Goal: Task Accomplishment & Management: Use online tool/utility

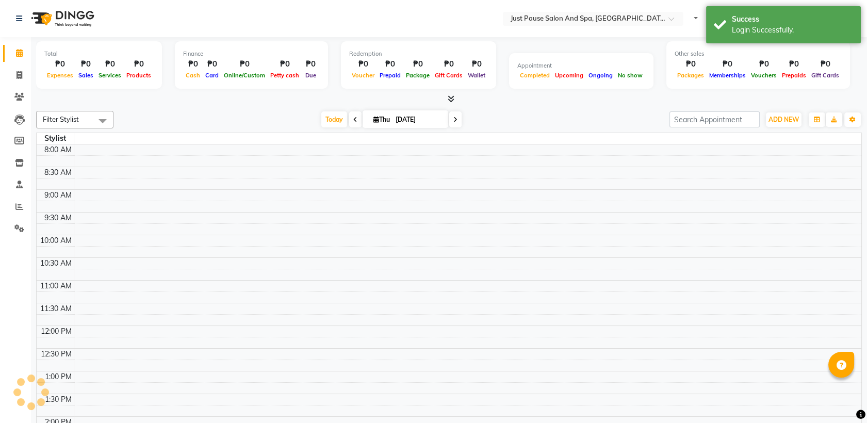
select select "en"
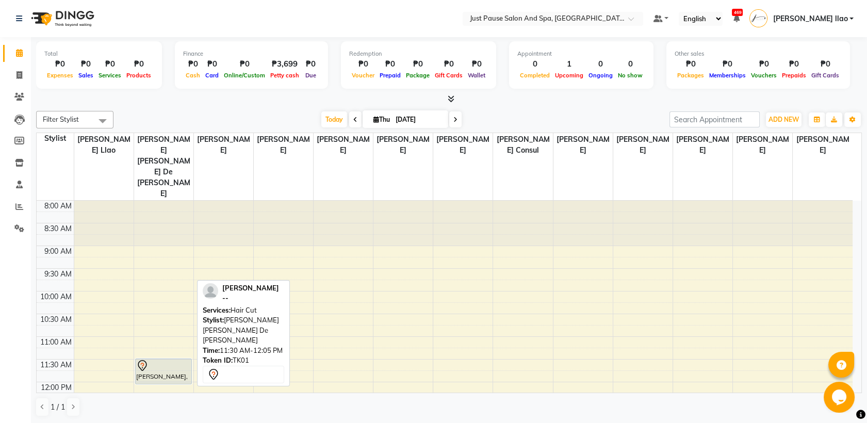
click at [169, 360] on div at bounding box center [163, 366] width 55 height 12
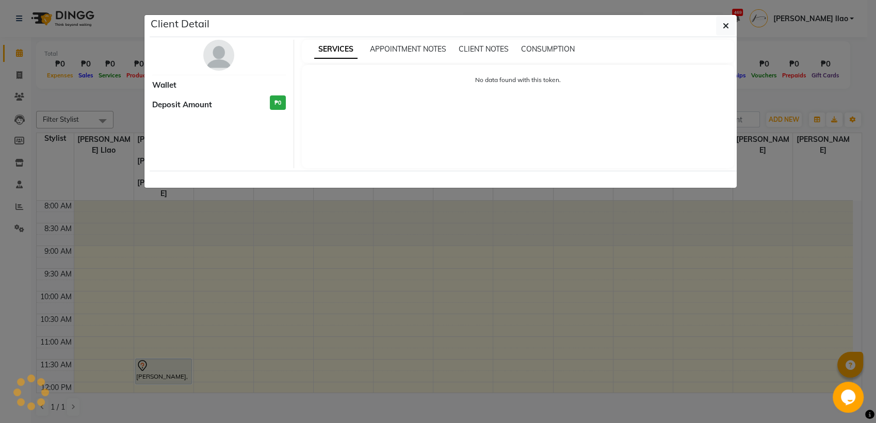
select select "7"
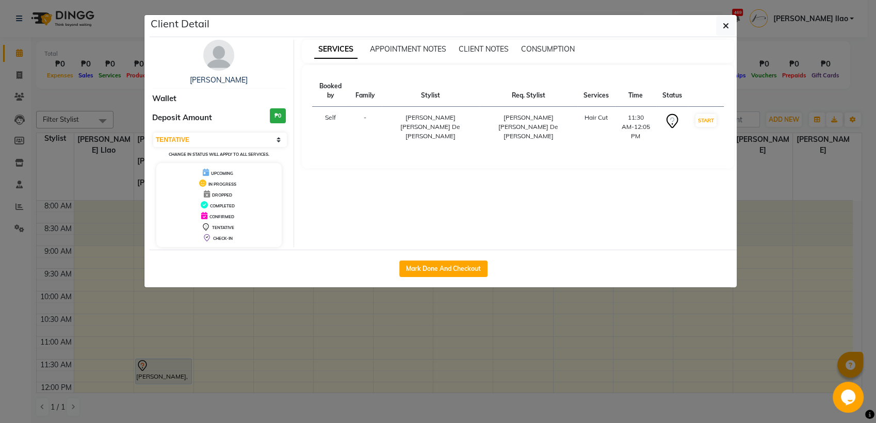
click at [578, 343] on ngb-modal-window "Client Detail [PERSON_NAME] Wallet Deposit Amount ₱0 Select IN SERVICE CONFIRME…" at bounding box center [438, 211] width 876 height 423
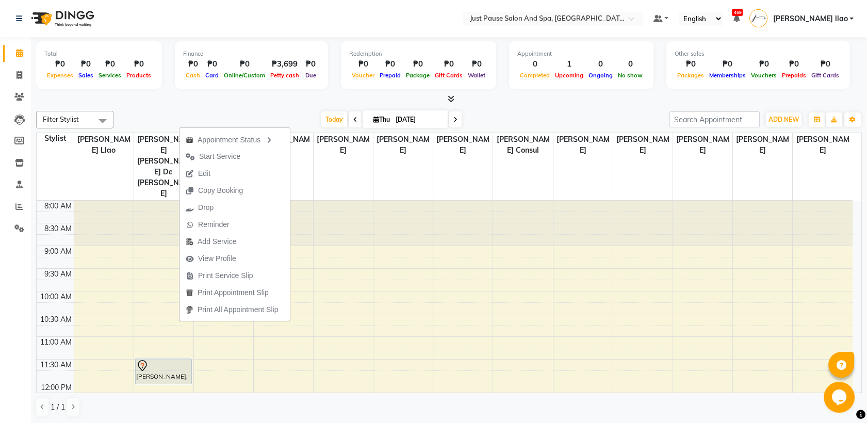
click at [647, 94] on div at bounding box center [449, 99] width 826 height 11
